Goal: Information Seeking & Learning: Learn about a topic

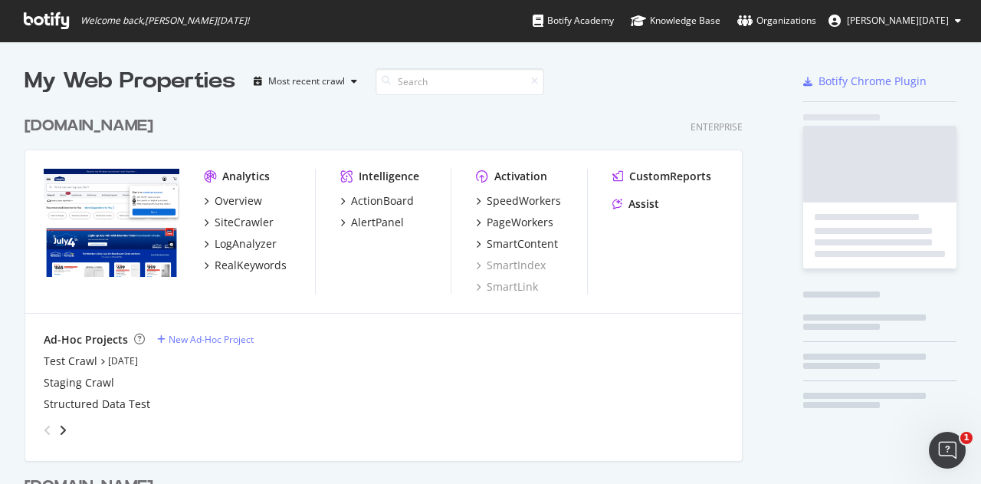
scroll to position [616, 718]
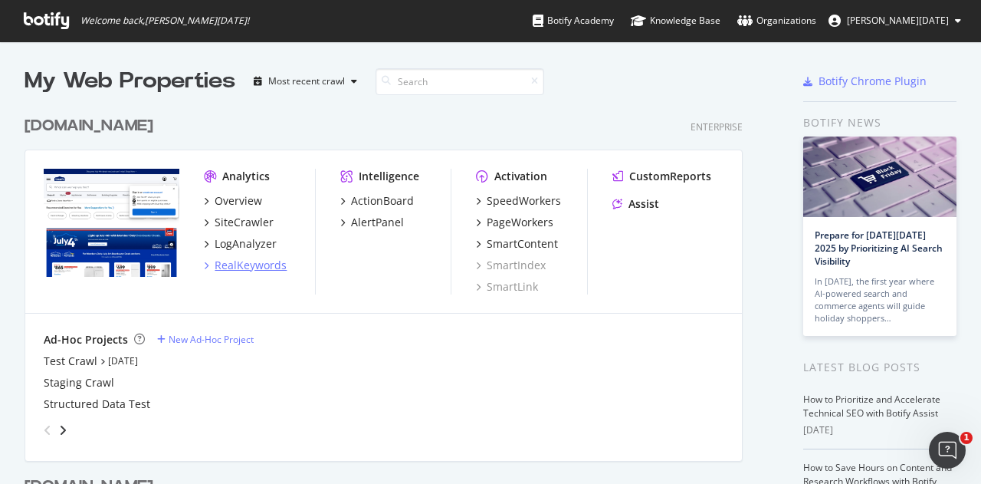
click at [268, 264] on div "RealKeywords" at bounding box center [251, 264] width 72 height 15
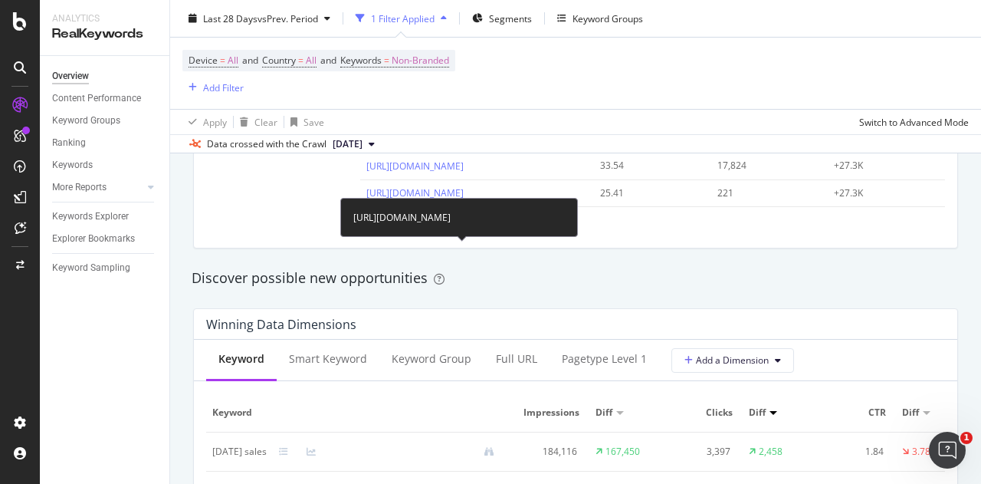
scroll to position [1379, 0]
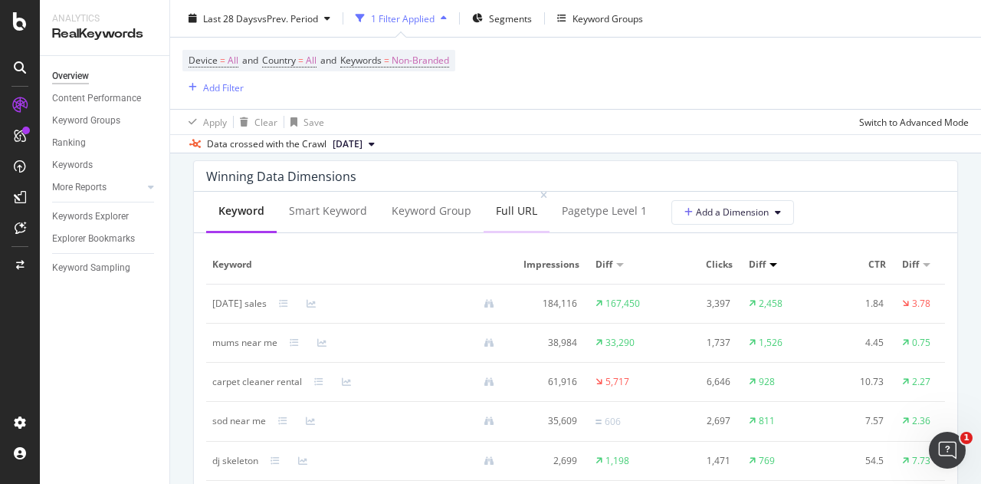
click at [502, 215] on div "Full URL" at bounding box center [516, 210] width 41 height 15
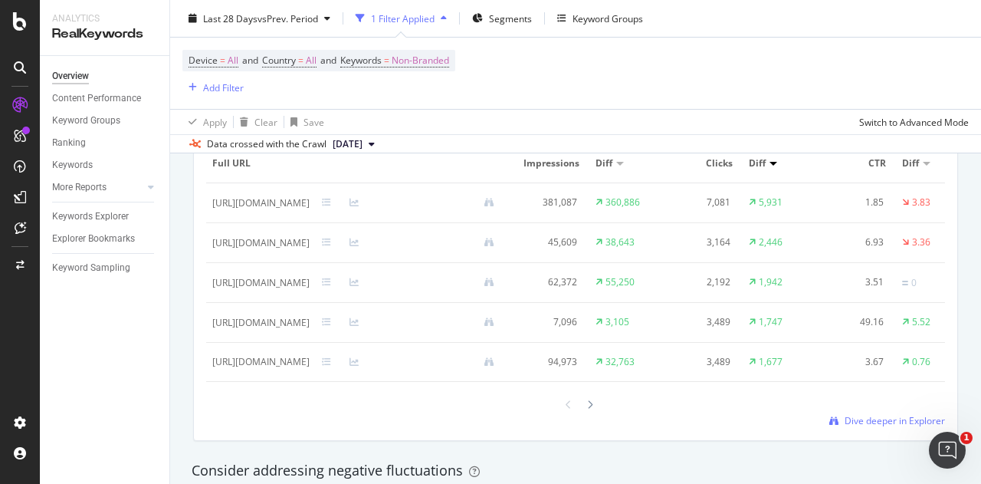
scroll to position [1533, 0]
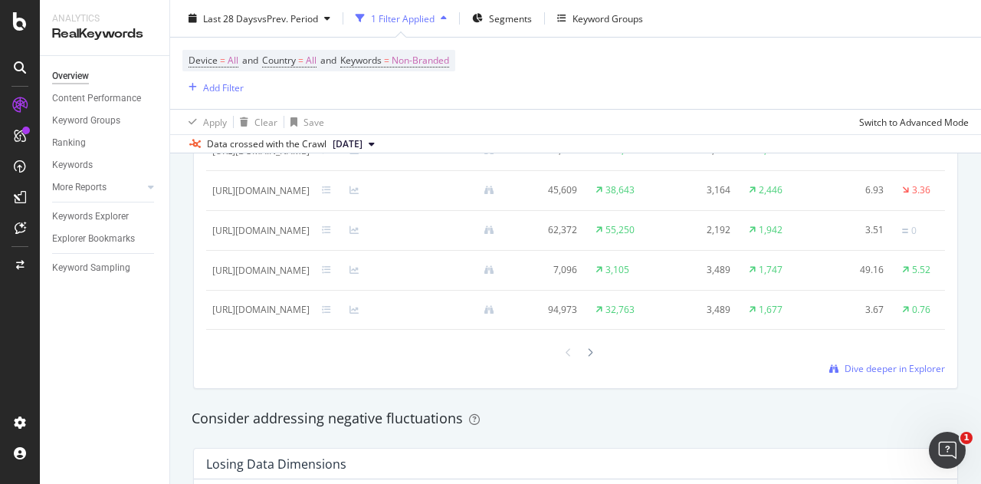
click at [847, 387] on div "Keyword Smart Keyword Keyword Group Full URL pagetype Level 1 Add a Dimension F…" at bounding box center [575, 212] width 763 height 349
click at [851, 375] on span "Dive deeper in Explorer" at bounding box center [894, 368] width 100 height 13
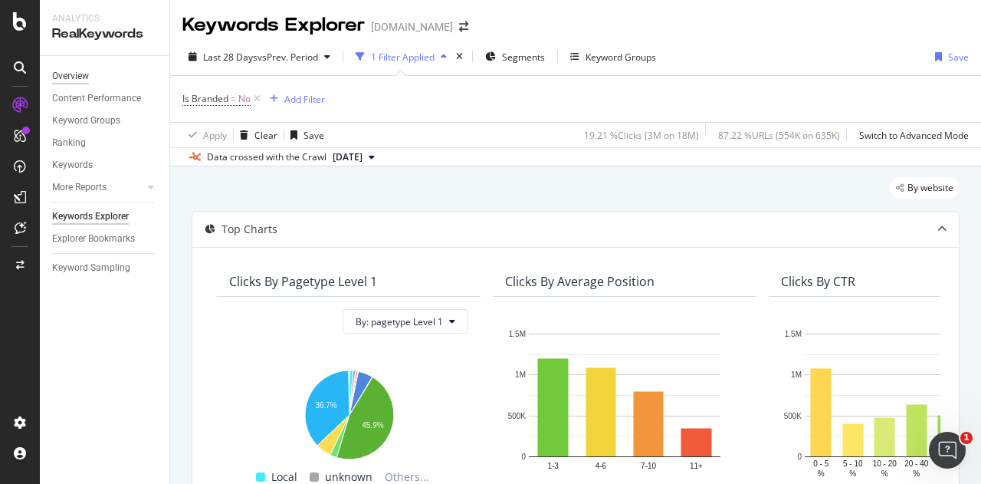
drag, startPoint x: 92, startPoint y: 80, endPoint x: 82, endPoint y: 76, distance: 11.0
click at [92, 80] on link "Overview" at bounding box center [105, 76] width 107 height 16
click at [82, 76] on div "Overview" at bounding box center [70, 76] width 37 height 16
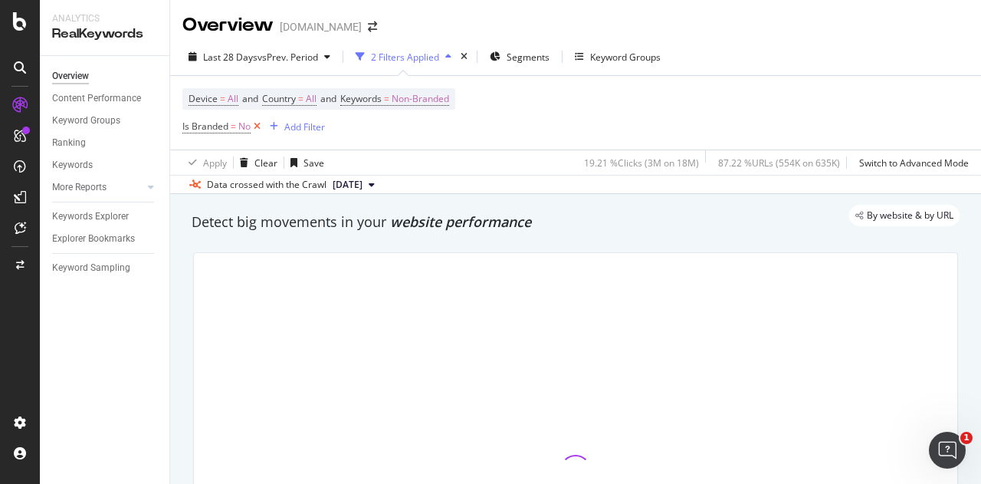
click at [254, 125] on icon at bounding box center [257, 126] width 13 height 15
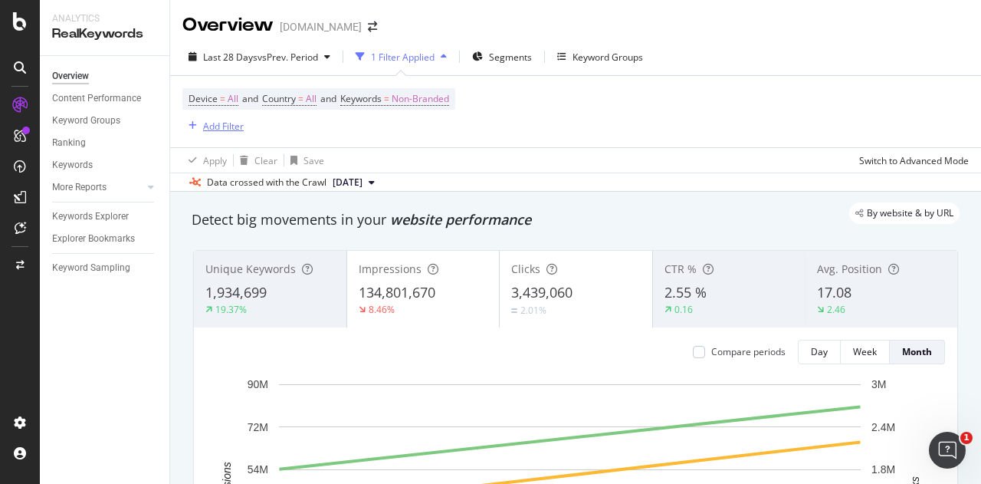
click at [215, 127] on div "Add Filter" at bounding box center [223, 126] width 41 height 13
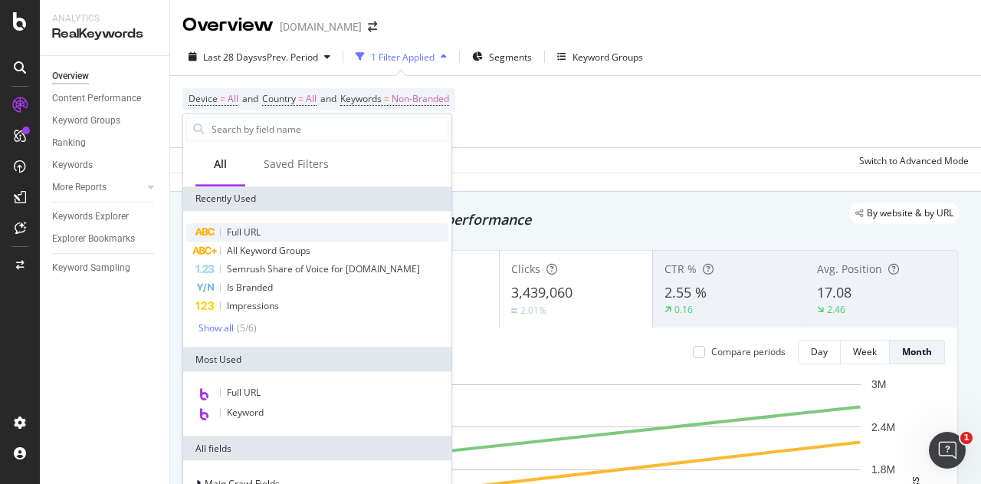
click at [244, 228] on span "Full URL" at bounding box center [244, 231] width 34 height 13
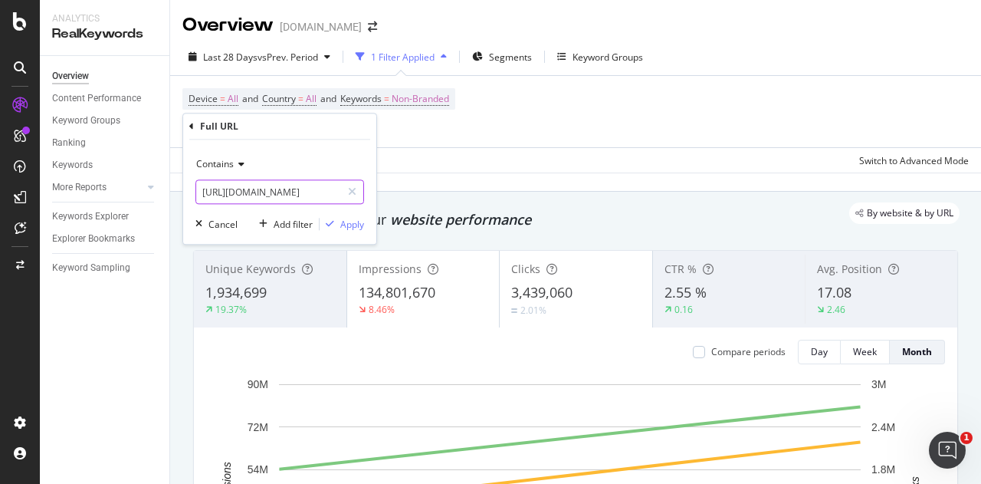
click at [299, 188] on input "[URL][DOMAIN_NAME]" at bounding box center [268, 191] width 145 height 25
paste input "[URL][DOMAIN_NAME]"
type input "[URL][DOMAIN_NAME]"
click at [249, 162] on div "Contains" at bounding box center [279, 164] width 169 height 25
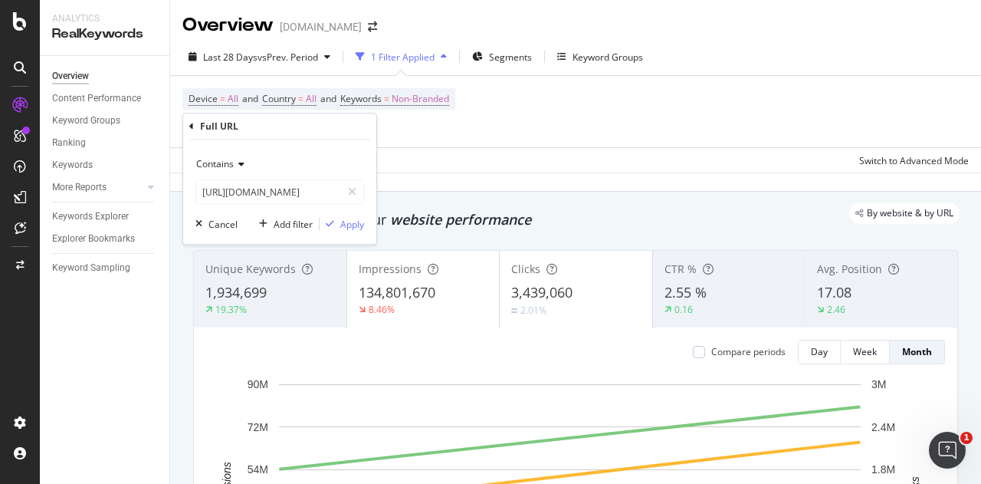
scroll to position [0, 0]
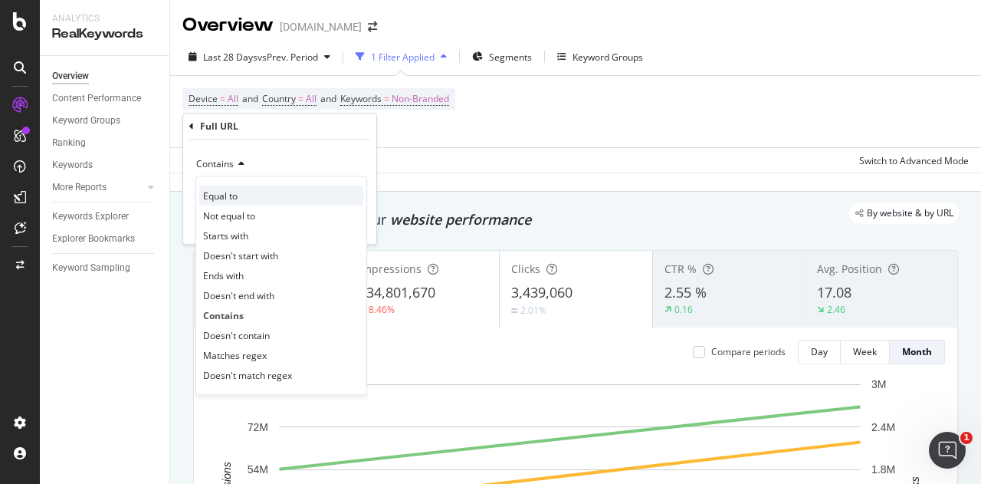
click at [222, 197] on span "Equal to" at bounding box center [220, 195] width 34 height 13
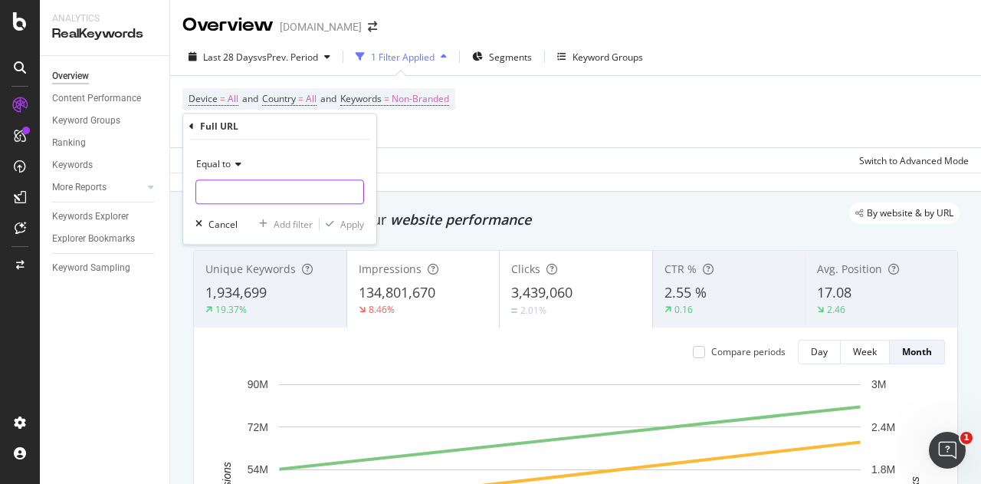
click at [259, 193] on input "text" at bounding box center [279, 191] width 167 height 25
paste input "[URL][DOMAIN_NAME]"
type input "[URL][DOMAIN_NAME]"
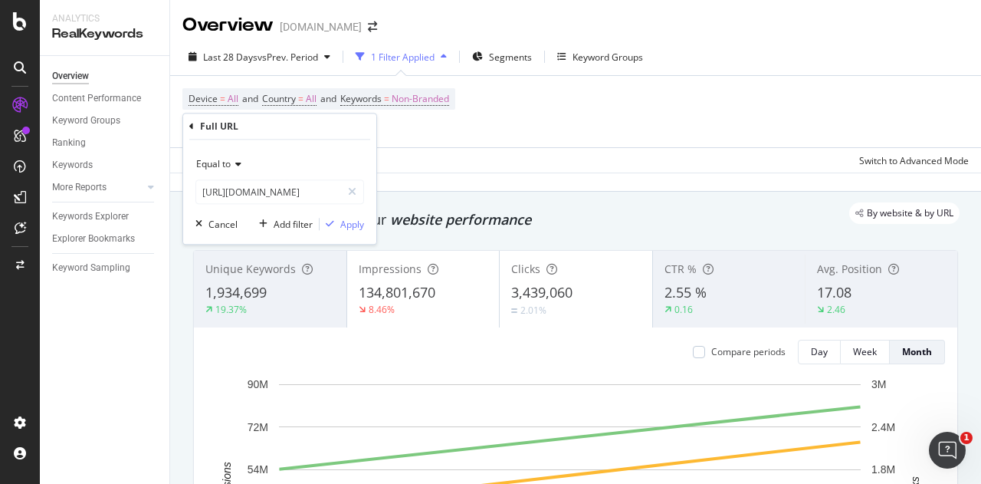
click at [348, 215] on div "Equal to [URL][DOMAIN_NAME] [URL][DOMAIN_NAME] Cancel Add filter Apply" at bounding box center [279, 191] width 193 height 104
click at [349, 224] on div "Apply" at bounding box center [352, 224] width 24 height 13
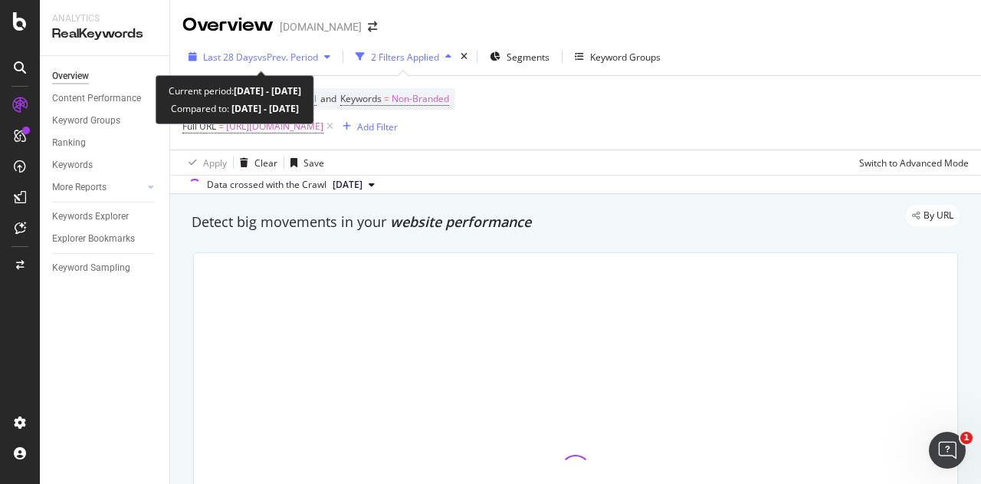
click at [251, 57] on span "Last 28 Days" at bounding box center [230, 57] width 54 height 13
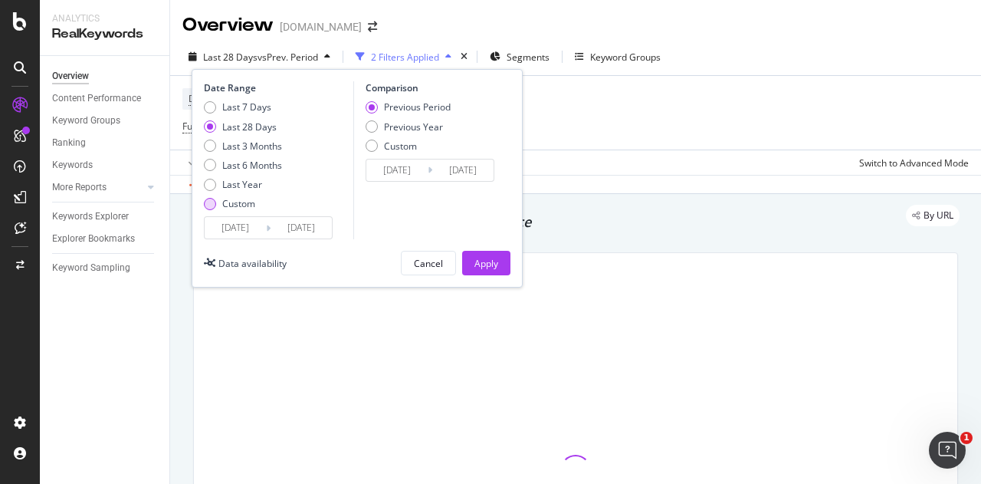
click at [223, 205] on div "Custom" at bounding box center [238, 203] width 33 height 13
click at [254, 230] on input "[DATE]" at bounding box center [235, 227] width 61 height 21
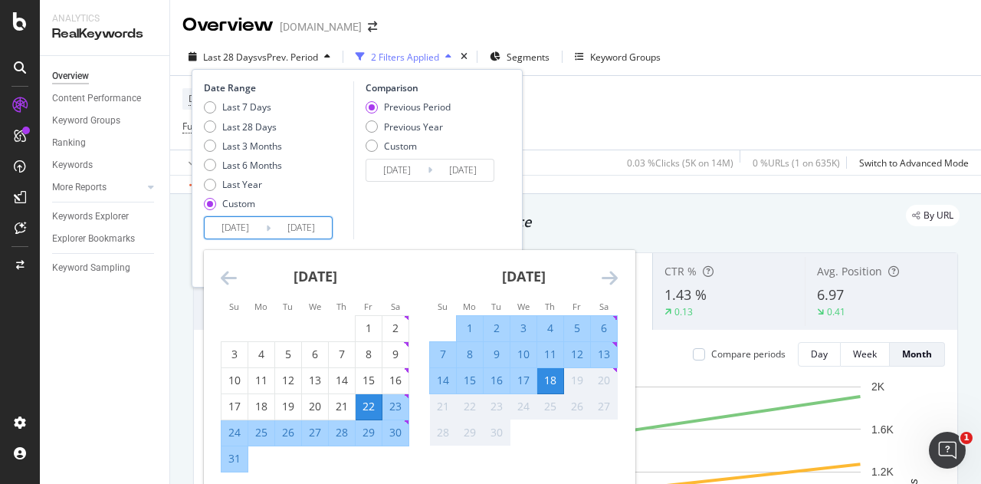
click at [601, 326] on div "6" at bounding box center [604, 327] width 26 height 15
type input "[DATE]"
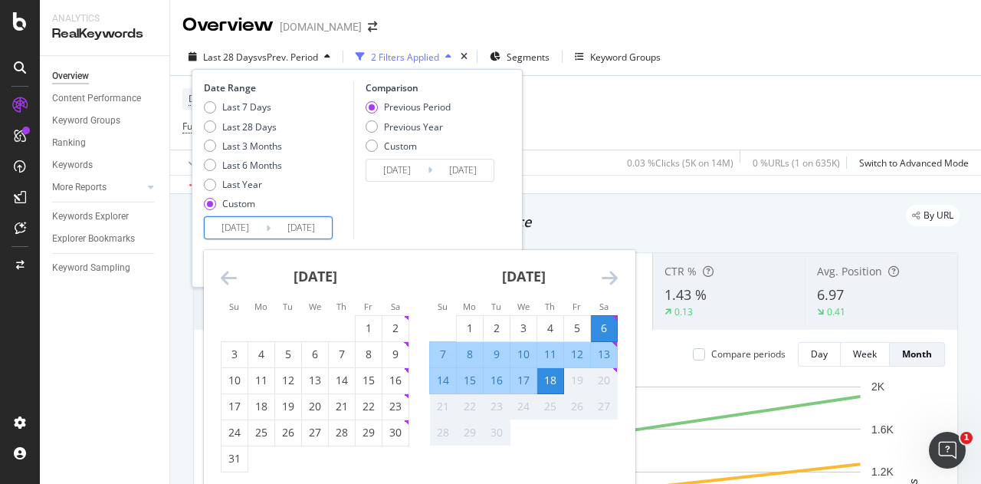
click at [571, 352] on div "12" at bounding box center [577, 353] width 26 height 15
type input "[DATE]"
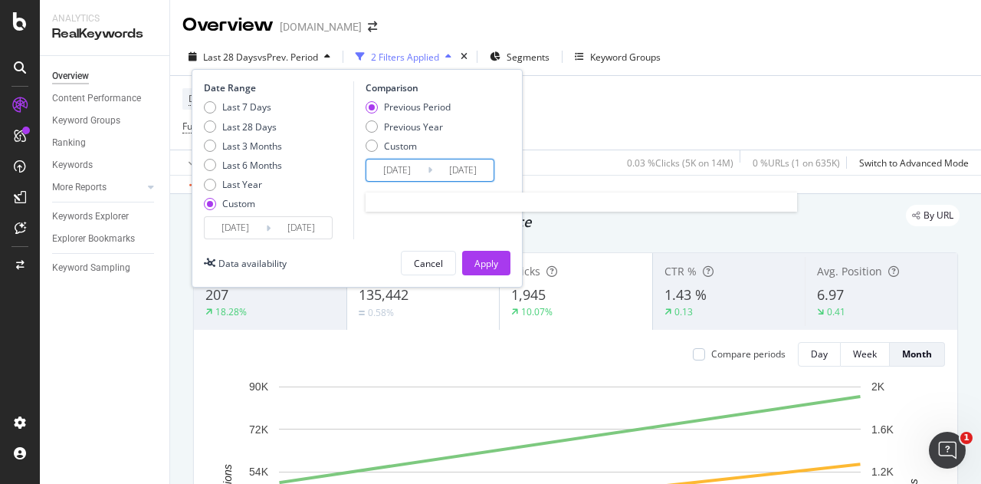
click at [411, 172] on input "[DATE]" at bounding box center [396, 169] width 61 height 21
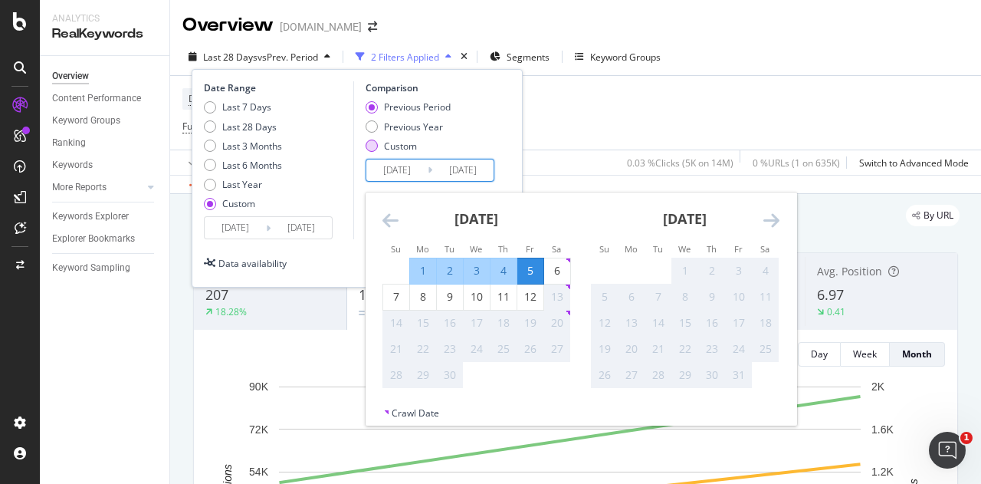
click at [379, 146] on div "Custom" at bounding box center [408, 145] width 85 height 13
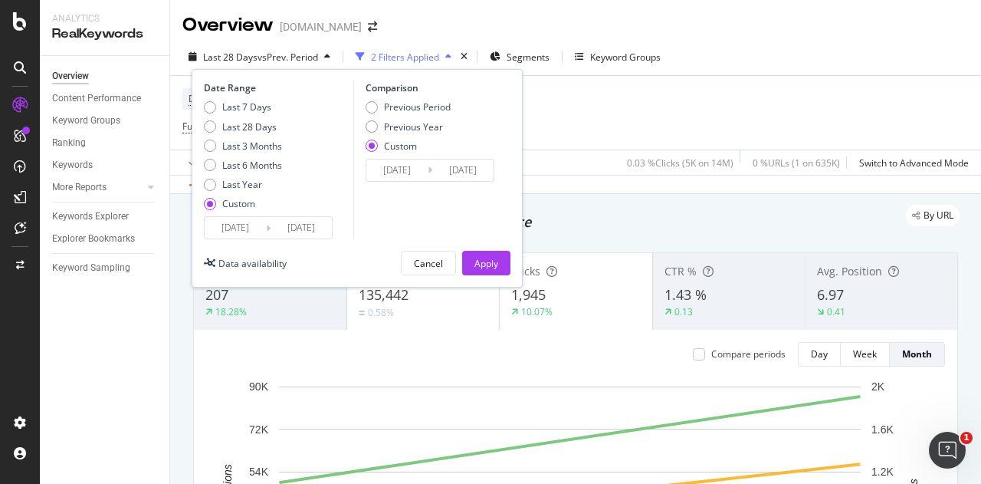
click at [401, 175] on input "[DATE]" at bounding box center [396, 169] width 61 height 21
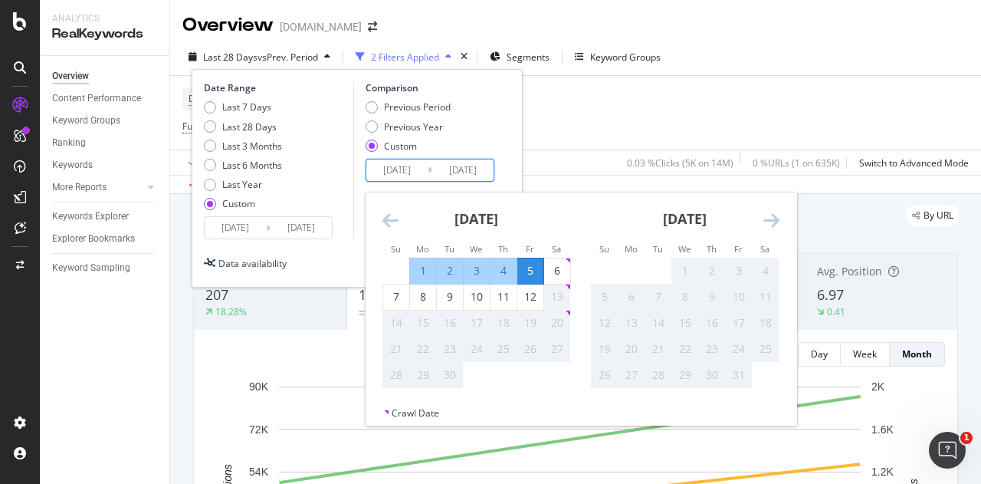
click at [498, 220] on strong "[DATE]" at bounding box center [476, 218] width 44 height 18
click at [375, 221] on div "[DATE] 1 2 3 4 5 6 7 8 9 10 11 12 13 14 15 16 17 18 19 20 21 22 23 24 25 26 27 …" at bounding box center [476, 290] width 208 height 196
click at [390, 224] on icon "Move backward to switch to the previous month." at bounding box center [390, 220] width 16 height 18
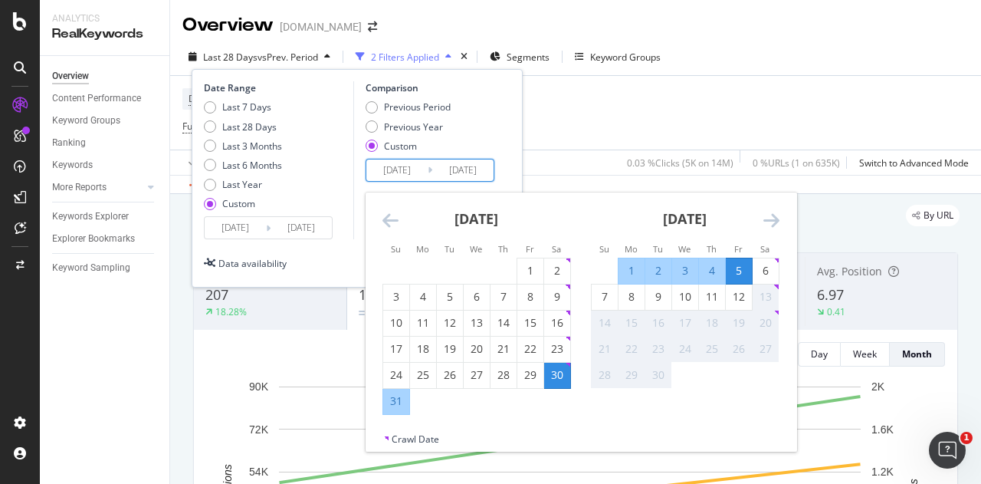
click at [390, 224] on icon "Move backward to switch to the previous month." at bounding box center [390, 220] width 16 height 18
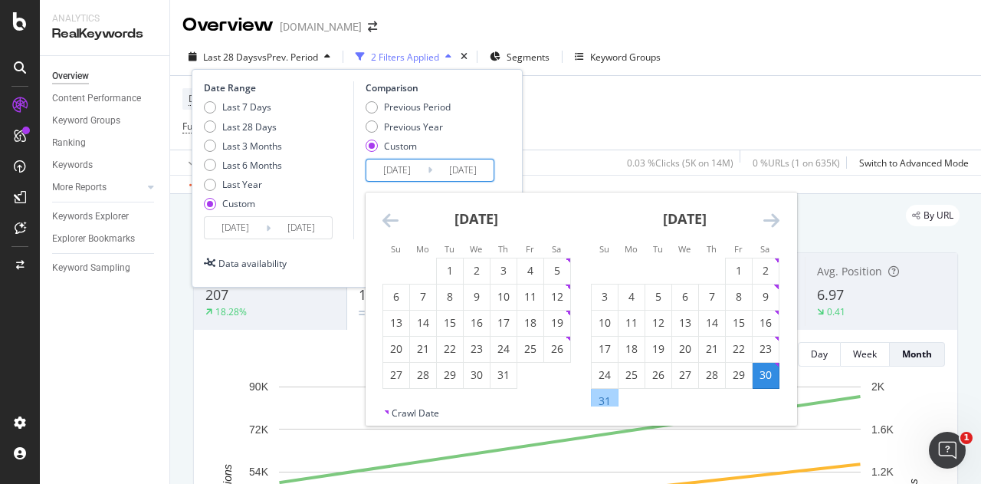
click at [390, 224] on icon "Move backward to switch to the previous month." at bounding box center [390, 220] width 16 height 18
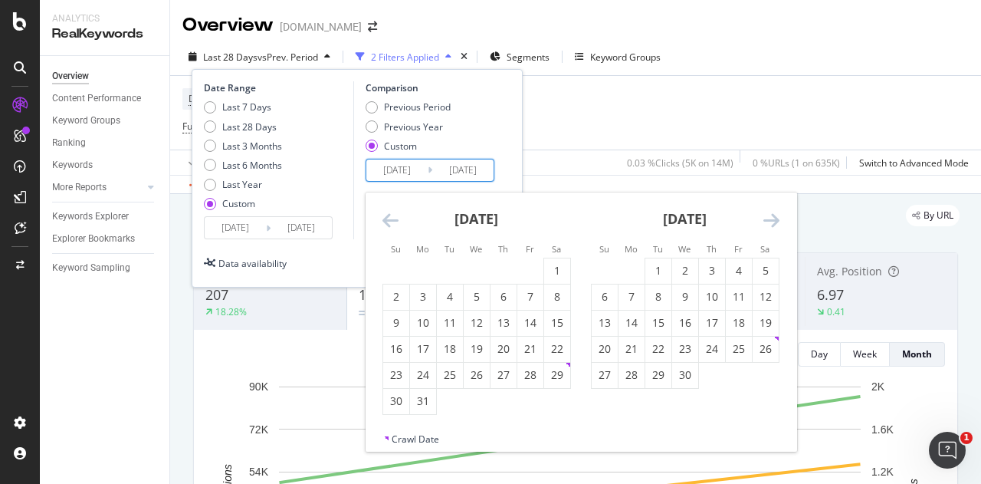
click at [390, 224] on icon "Move backward to switch to the previous month." at bounding box center [390, 220] width 16 height 18
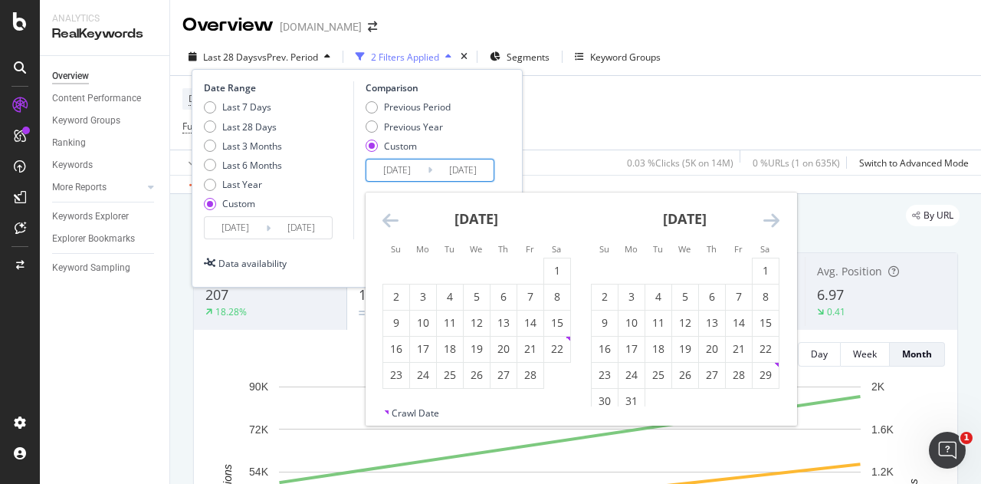
click at [390, 224] on icon "Move backward to switch to the previous month." at bounding box center [390, 220] width 16 height 18
click at [389, 224] on icon "Move backward to switch to the previous month." at bounding box center [390, 220] width 16 height 18
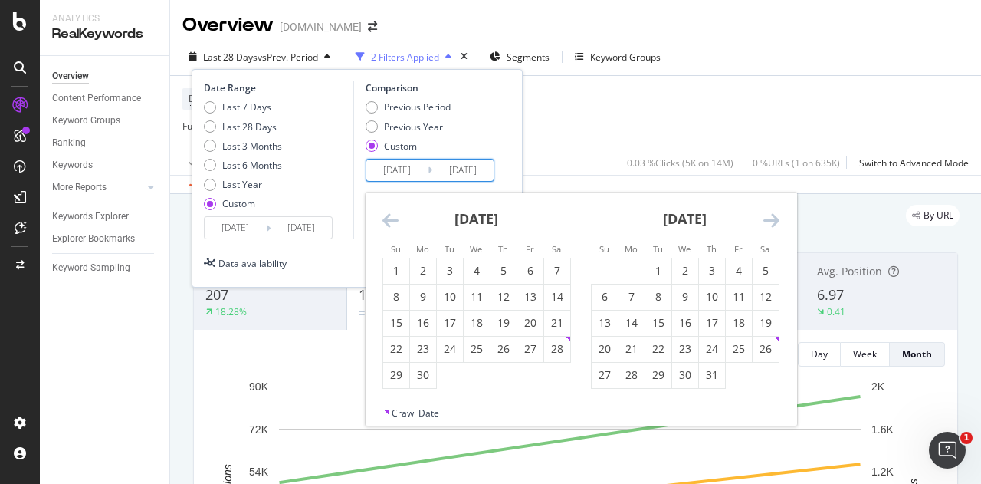
click at [241, 231] on input "[DATE]" at bounding box center [235, 227] width 61 height 21
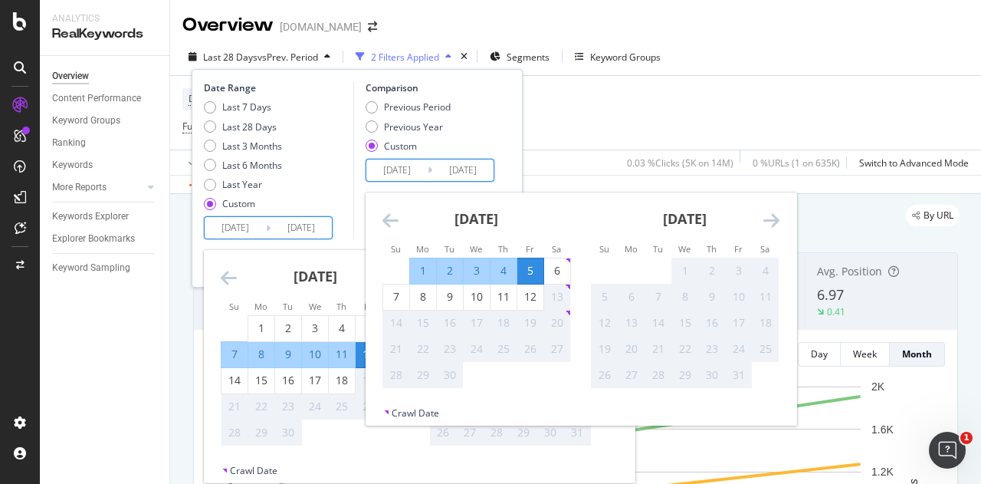
click at [412, 171] on input "[DATE]" at bounding box center [396, 169] width 61 height 21
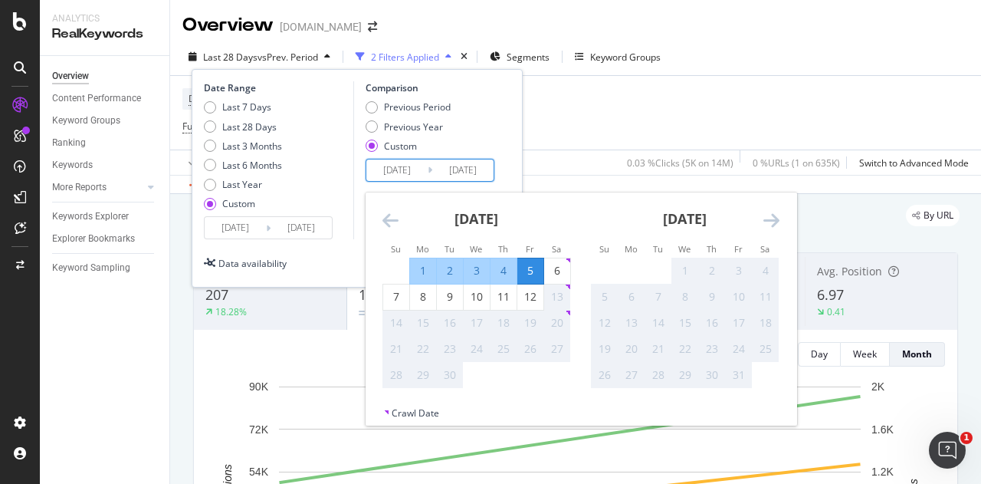
click at [389, 221] on icon "Move backward to switch to the previous month." at bounding box center [390, 220] width 16 height 18
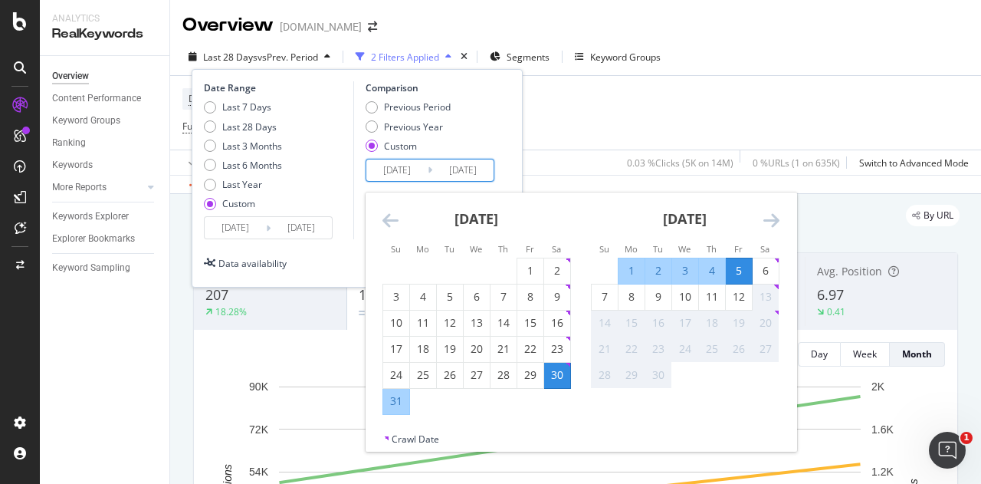
click at [389, 221] on icon "Move backward to switch to the previous month." at bounding box center [390, 220] width 16 height 18
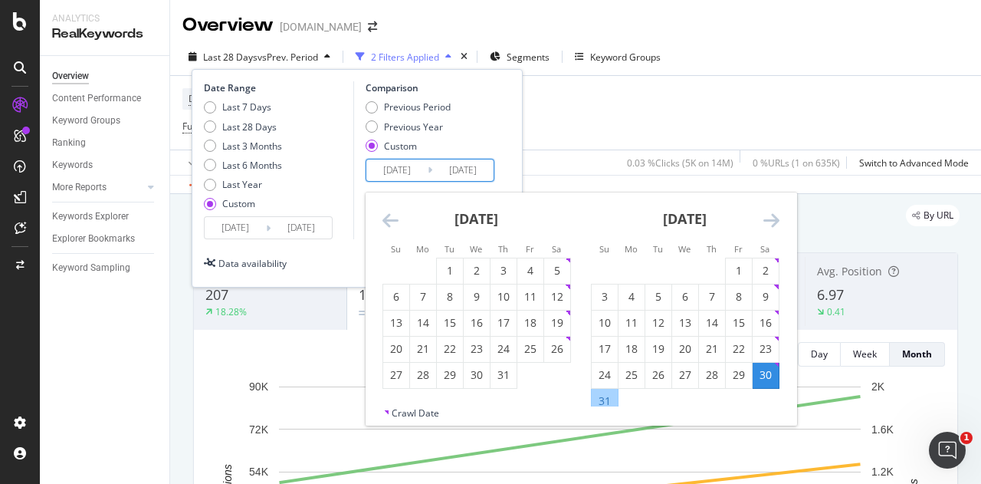
click at [389, 221] on icon "Move backward to switch to the previous month." at bounding box center [390, 220] width 16 height 18
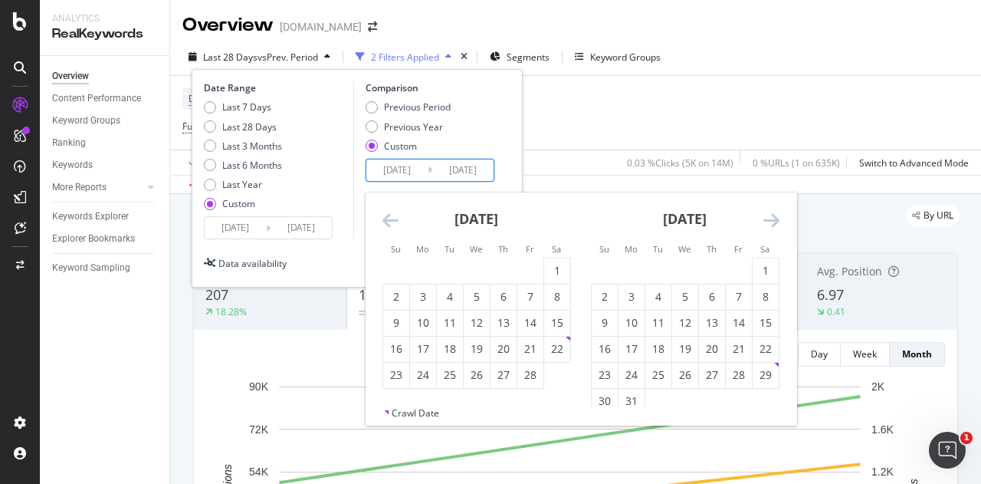
click at [389, 221] on icon "Move backward to switch to the previous month." at bounding box center [390, 220] width 16 height 18
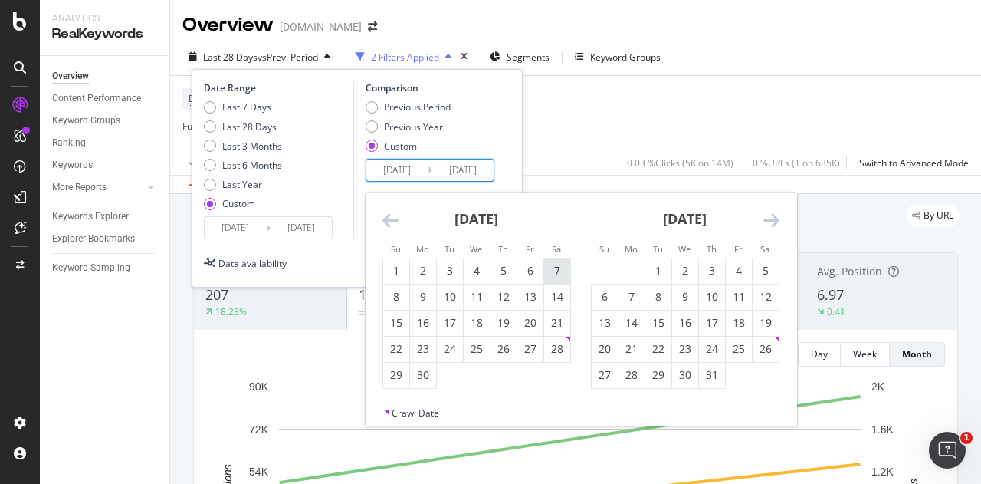
click at [553, 269] on div "7" at bounding box center [557, 270] width 26 height 15
type input "[DATE]"
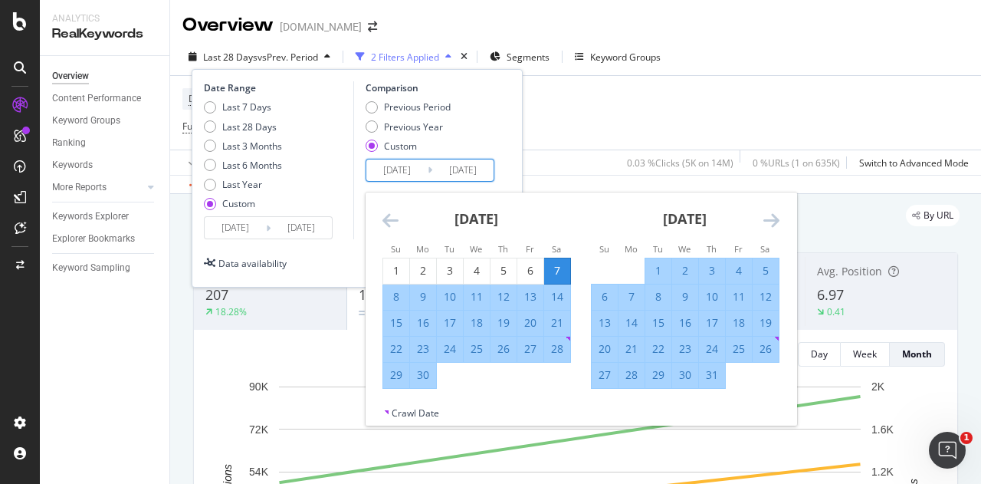
click at [530, 299] on div "13" at bounding box center [530, 296] width 26 height 15
type input "[DATE]"
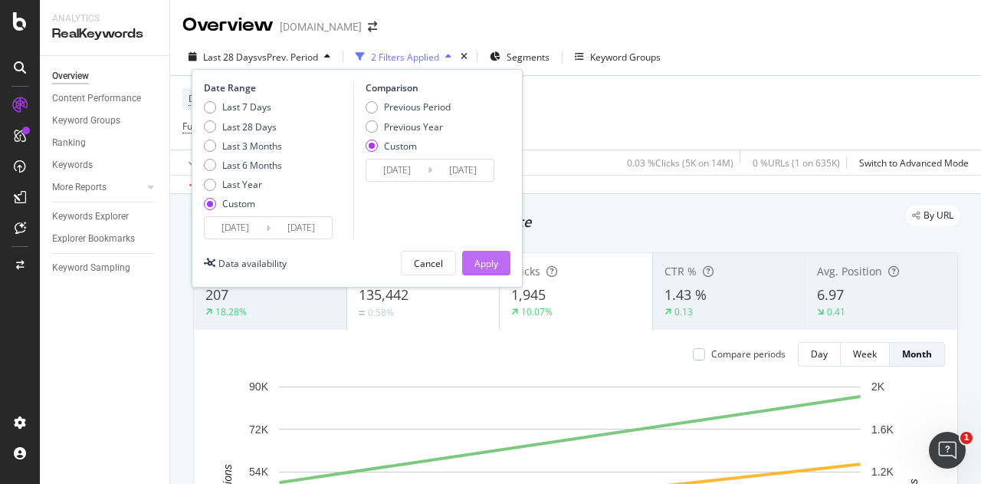
click at [493, 259] on div "Apply" at bounding box center [486, 263] width 24 height 13
